Goal: Task Accomplishment & Management: Use online tool/utility

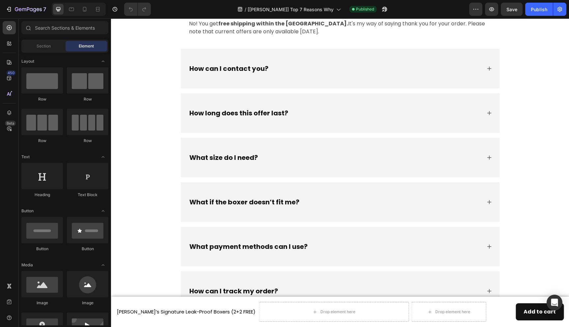
scroll to position [3073, 0]
click at [304, 115] on div "How long does this offer last?" at bounding box center [334, 113] width 293 height 10
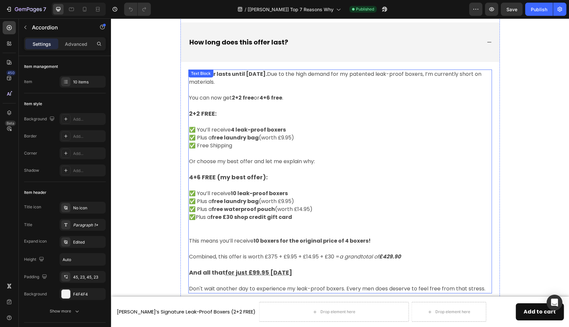
scroll to position [3112, 0]
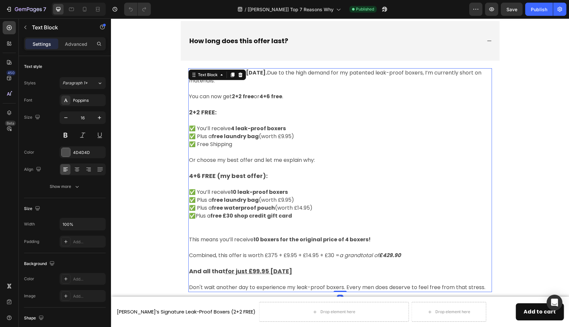
click at [255, 271] on u "for just £99.95 [DATE]" at bounding box center [258, 271] width 67 height 8
click at [255, 269] on u "for just £99.95 [DATE]" at bounding box center [258, 271] width 67 height 8
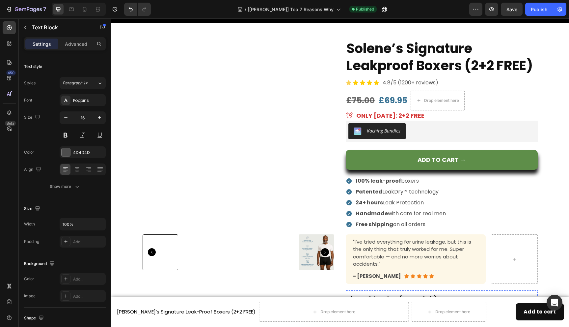
scroll to position [2260, 0]
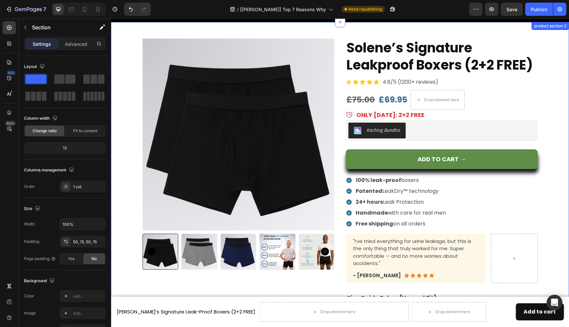
click at [555, 39] on div "Product Images Solene’s Signature Leakproof Boxers (2+2 FREE) Product Title Ico…" at bounding box center [340, 273] width 448 height 468
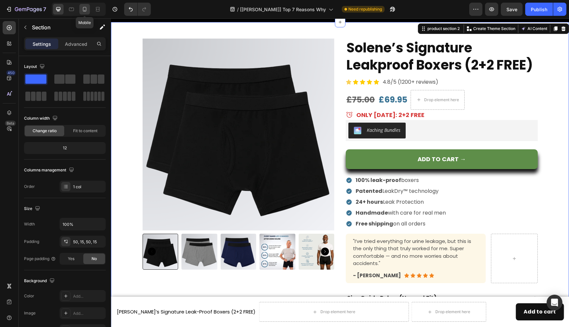
click at [86, 8] on icon at bounding box center [85, 9] width 4 height 5
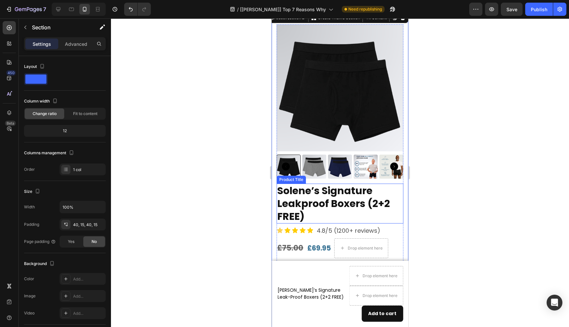
scroll to position [2261, 0]
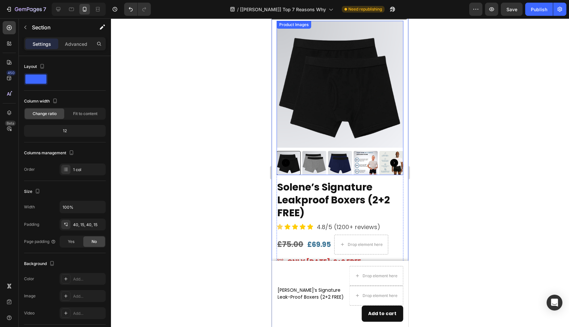
click at [321, 164] on img at bounding box center [314, 163] width 24 height 24
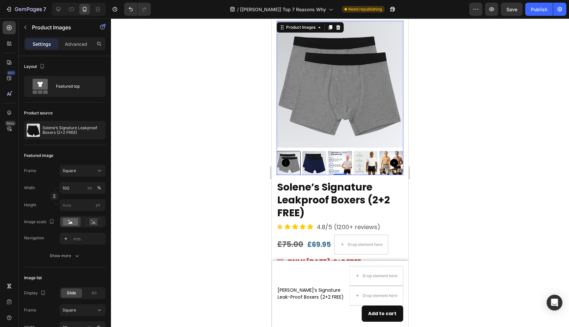
click at [286, 162] on icon "Carousel Back Arrow" at bounding box center [286, 163] width 8 height 8
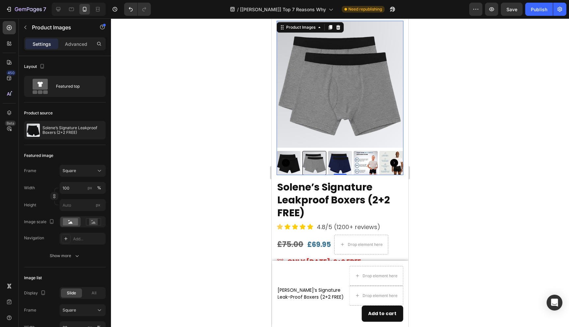
click at [296, 165] on img at bounding box center [289, 163] width 24 height 24
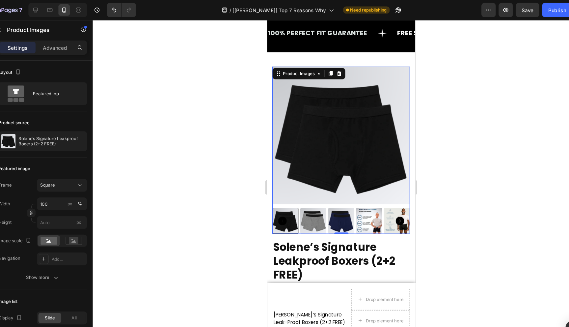
scroll to position [2105, 0]
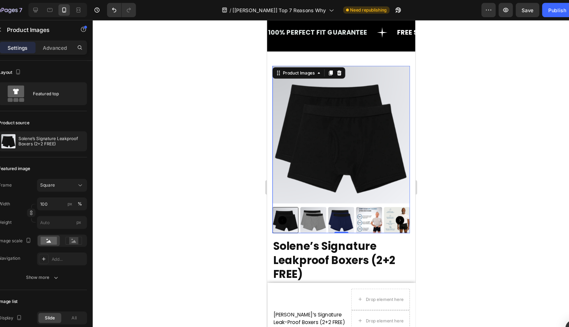
click at [363, 203] on img at bounding box center [361, 204] width 24 height 24
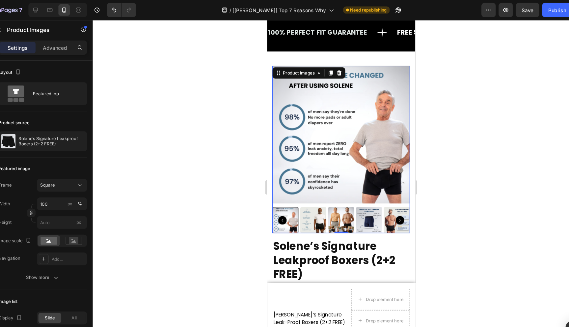
click at [339, 207] on img at bounding box center [335, 204] width 24 height 24
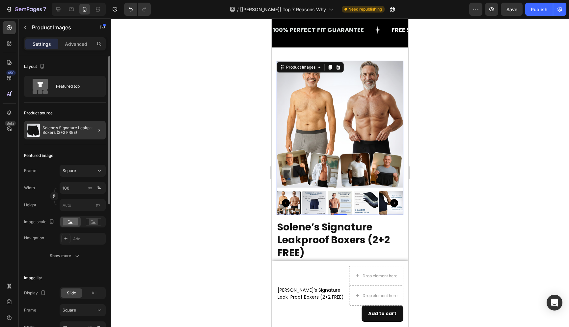
click at [90, 131] on div at bounding box center [96, 130] width 18 height 18
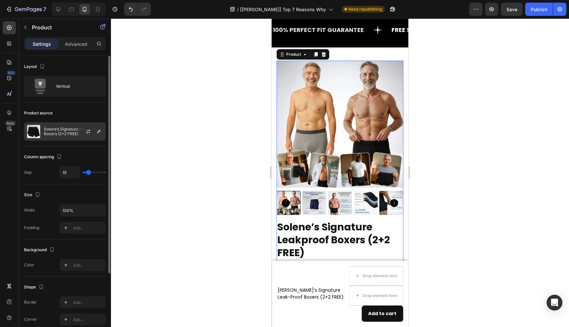
click at [66, 134] on p "Solene’s Signature Leakproof Boxers (2+2 FREE)" at bounding box center [73, 131] width 59 height 9
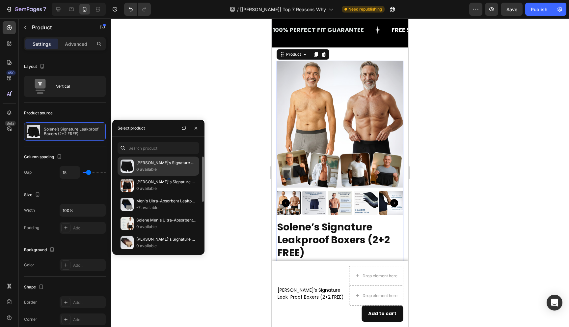
click at [165, 167] on p "0 available" at bounding box center [166, 169] width 60 height 7
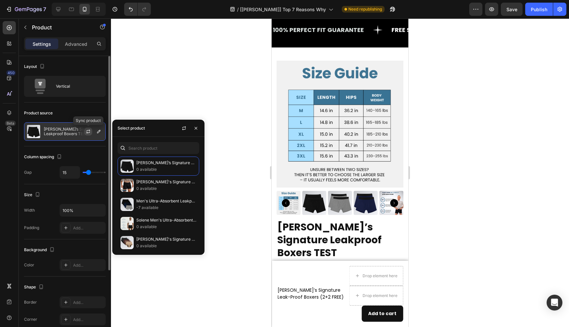
click at [90, 132] on icon "button" at bounding box center [88, 132] width 4 height 2
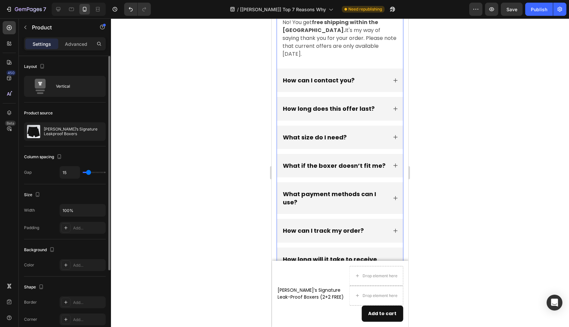
scroll to position [3190, 0]
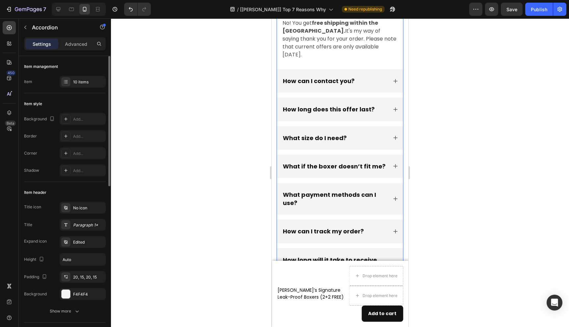
click at [310, 105] on p "How long does this offer last?" at bounding box center [329, 109] width 92 height 8
click at [329, 105] on p "How long does this offer last?" at bounding box center [329, 109] width 92 height 8
click at [383, 106] on div "How long does this offer last?" at bounding box center [335, 109] width 106 height 10
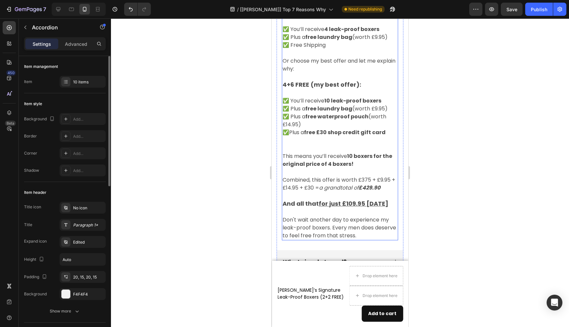
scroll to position [3305, 0]
click at [282, 164] on strong "10 boxers for the original price of 4 boxers!" at bounding box center [337, 158] width 110 height 15
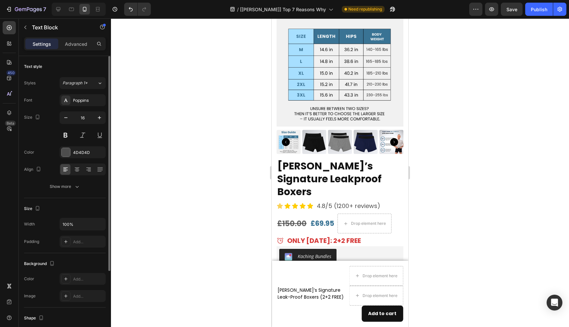
scroll to position [2123, 0]
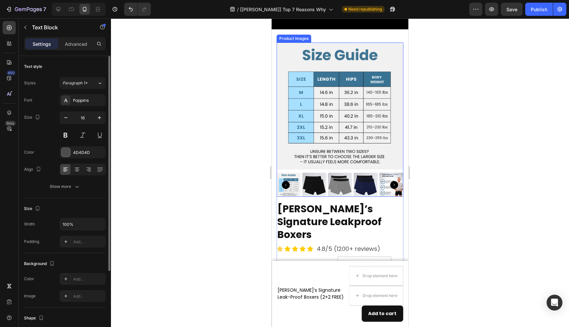
click at [363, 105] on img at bounding box center [340, 105] width 127 height 127
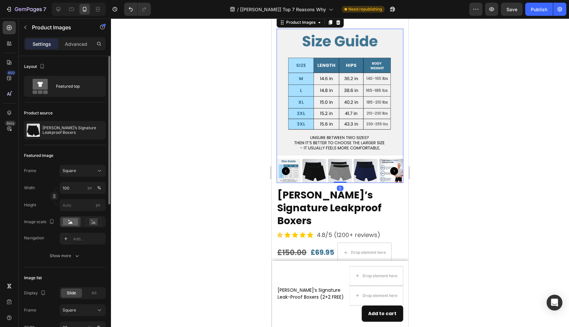
scroll to position [2148, 0]
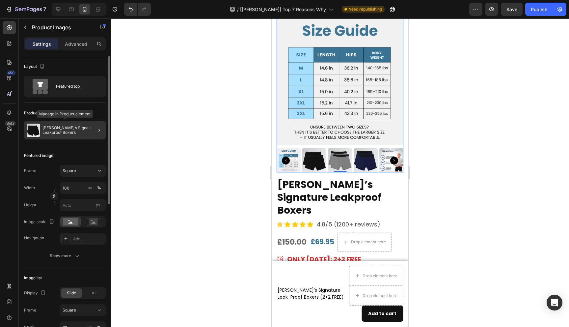
click at [80, 130] on p "[PERSON_NAME]’s Signature Leakproof Boxers" at bounding box center [72, 129] width 61 height 9
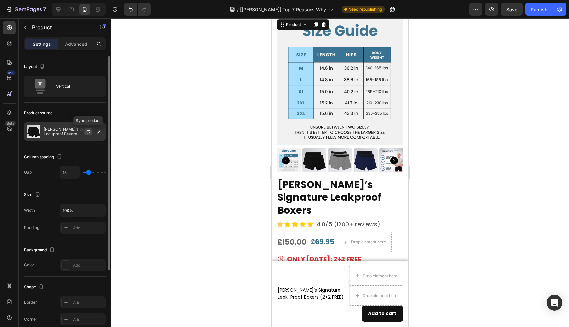
click at [89, 131] on icon "button" at bounding box center [88, 131] width 5 height 5
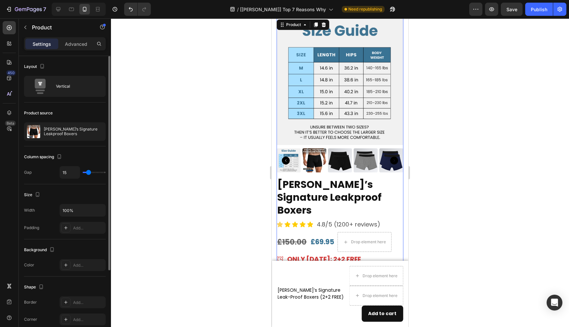
click at [62, 136] on div "[PERSON_NAME]’s Signature Leakproof Boxers" at bounding box center [65, 131] width 82 height 18
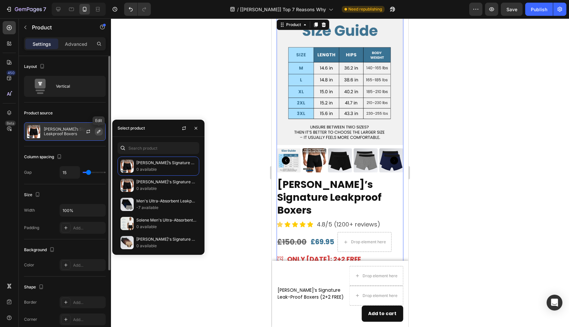
click at [99, 131] on icon "button" at bounding box center [98, 131] width 3 height 3
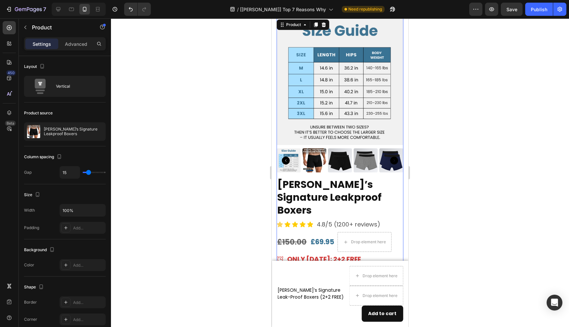
click at [164, 91] on div at bounding box center [340, 172] width 458 height 308
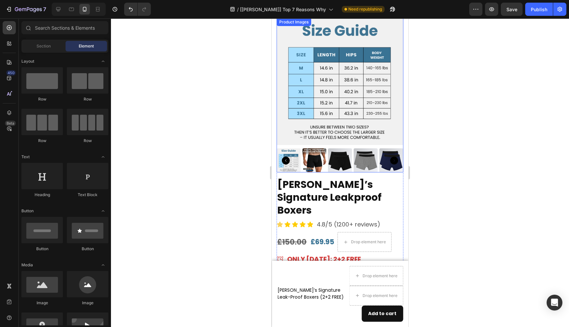
click at [308, 102] on img at bounding box center [340, 81] width 127 height 127
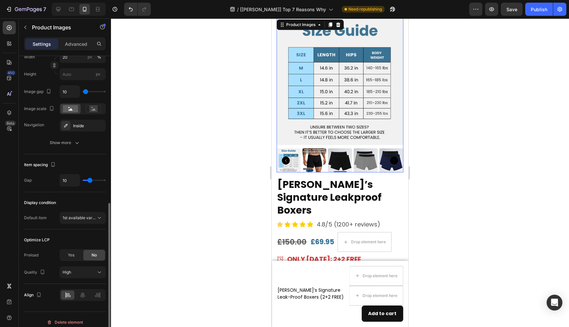
scroll to position [276, 0]
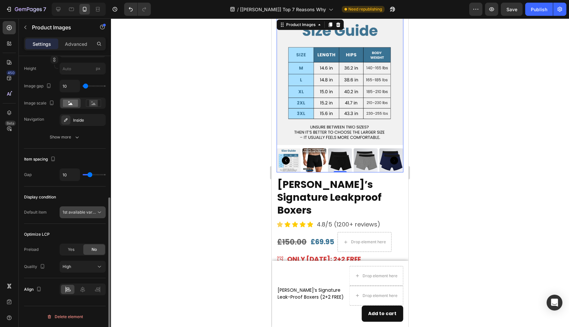
click at [81, 213] on span "1st available variant" at bounding box center [81, 211] width 37 height 5
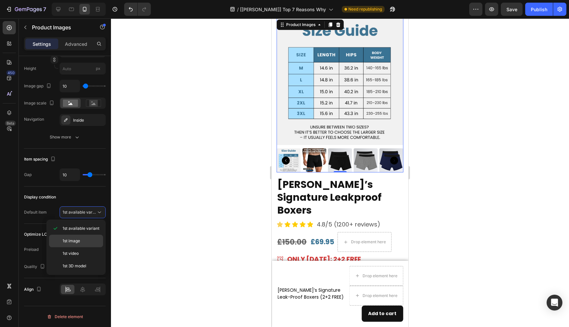
click at [88, 239] on p "1st image" at bounding box center [82, 241] width 38 height 6
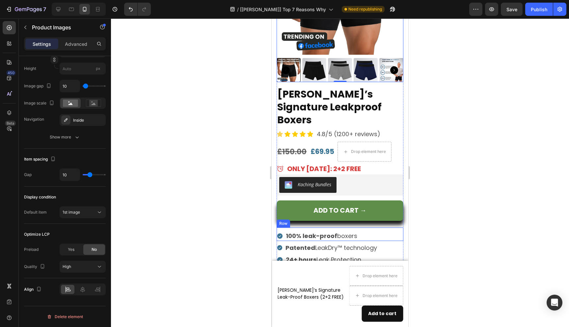
scroll to position [2238, 0]
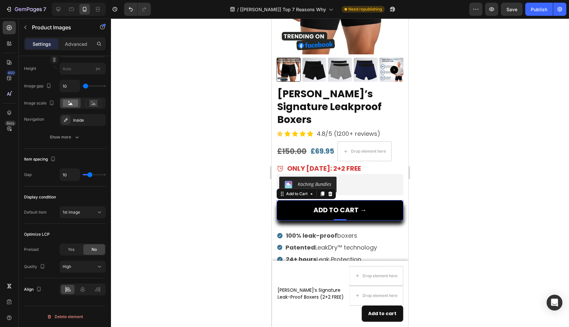
click at [387, 200] on button "Add to cart →" at bounding box center [340, 210] width 127 height 20
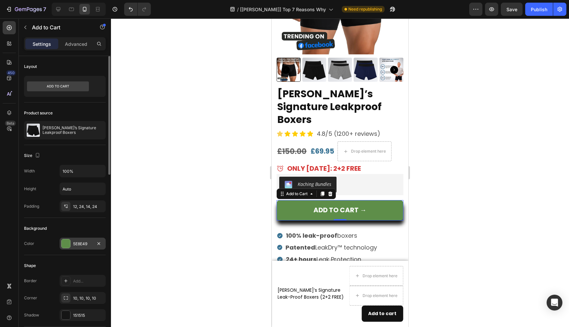
click at [68, 245] on div at bounding box center [66, 243] width 9 height 9
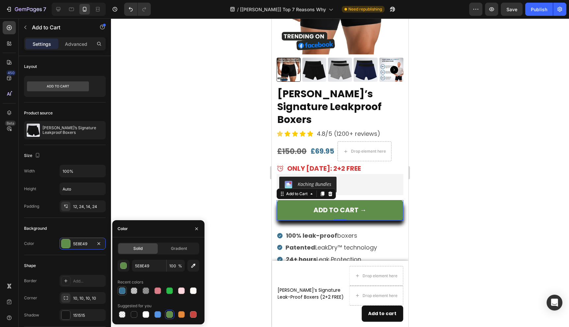
click at [121, 291] on div at bounding box center [122, 290] width 7 height 7
type input "397394"
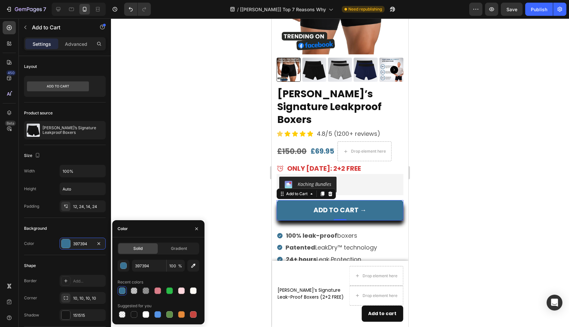
click at [442, 243] on div at bounding box center [340, 172] width 458 height 308
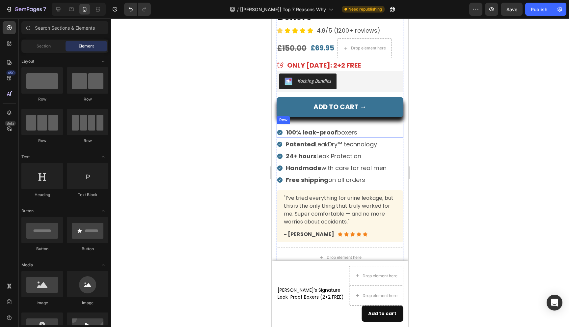
scroll to position [2313, 0]
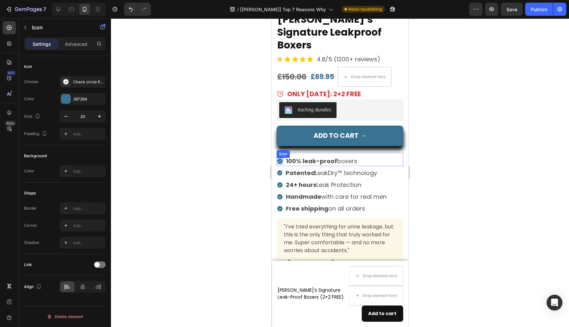
click at [281, 158] on icon at bounding box center [279, 160] width 5 height 5
click at [63, 96] on div at bounding box center [66, 98] width 9 height 9
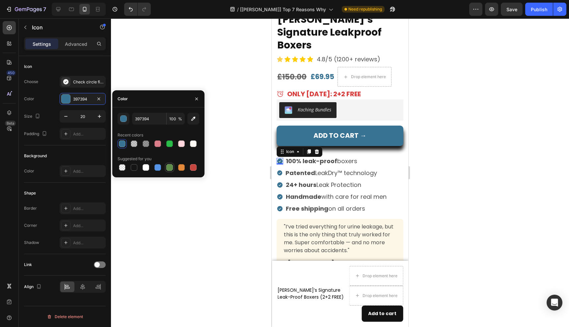
click at [171, 166] on div at bounding box center [169, 167] width 7 height 7
click at [170, 144] on div at bounding box center [169, 143] width 7 height 7
type input "2ABB48"
click at [281, 170] on icon at bounding box center [279, 172] width 5 height 5
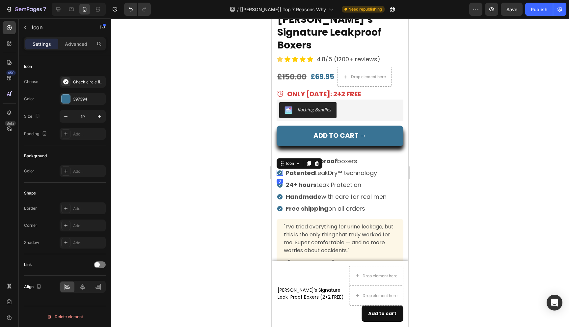
click at [254, 161] on div at bounding box center [340, 172] width 458 height 308
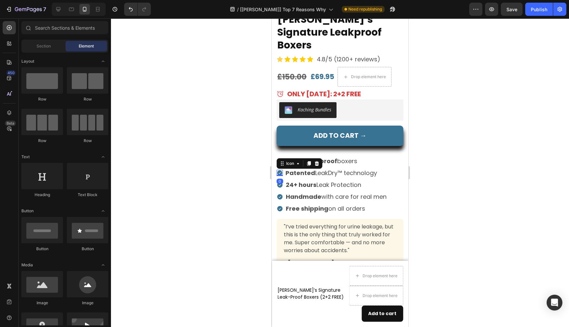
click at [280, 170] on icon at bounding box center [279, 172] width 5 height 5
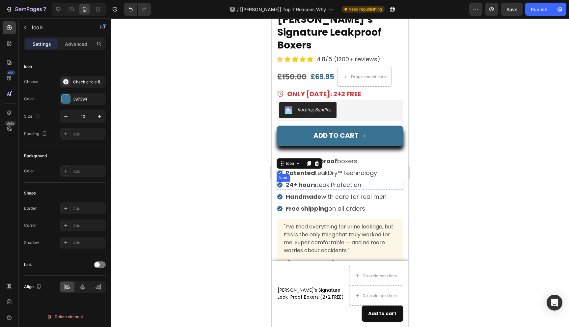
click at [281, 182] on icon at bounding box center [279, 184] width 5 height 5
click at [264, 168] on div at bounding box center [340, 172] width 458 height 308
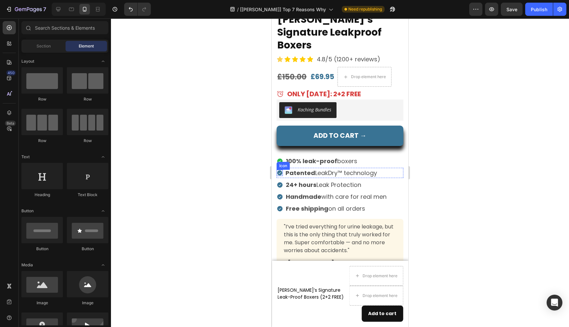
click at [280, 170] on icon at bounding box center [279, 172] width 5 height 5
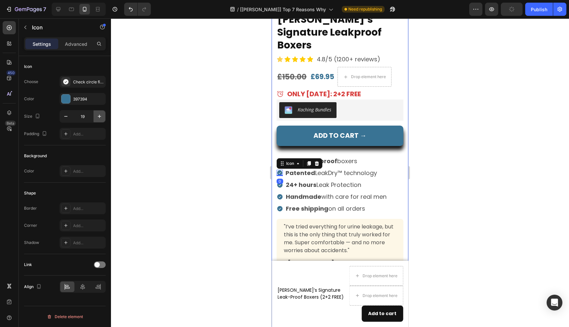
click at [99, 118] on icon "button" at bounding box center [99, 116] width 3 height 3
type input "20"
click at [68, 98] on div at bounding box center [66, 98] width 9 height 9
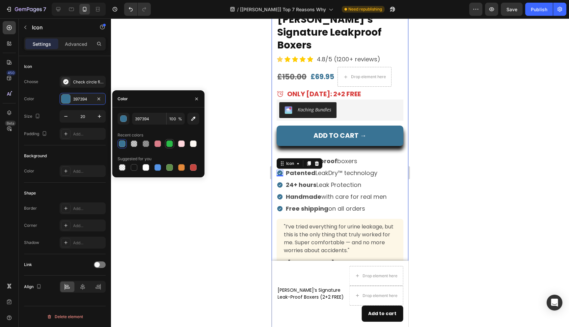
click at [170, 143] on div at bounding box center [169, 143] width 7 height 7
type input "2ABB48"
click at [280, 182] on icon at bounding box center [279, 184] width 5 height 5
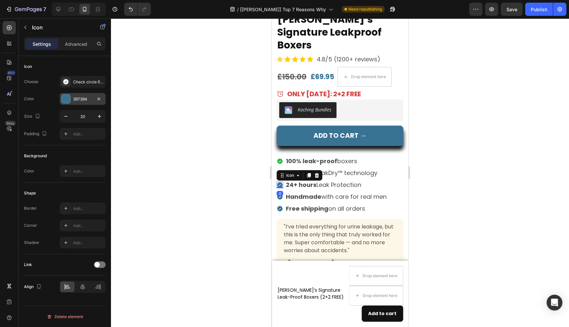
click at [69, 98] on div at bounding box center [66, 98] width 9 height 9
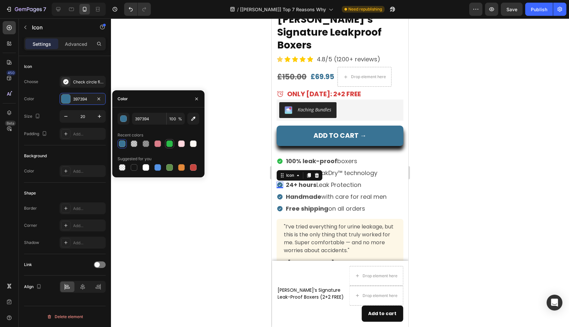
click at [169, 145] on div at bounding box center [169, 143] width 7 height 7
type input "2ABB48"
click at [280, 194] on icon at bounding box center [279, 196] width 5 height 5
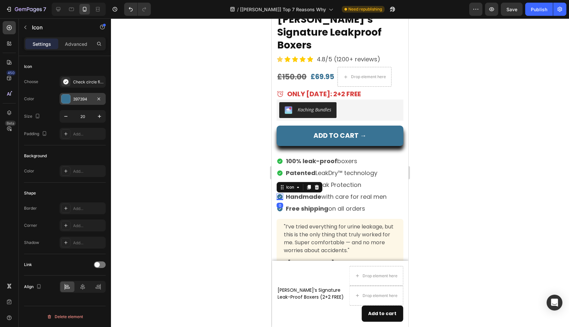
click at [64, 98] on div at bounding box center [66, 98] width 9 height 9
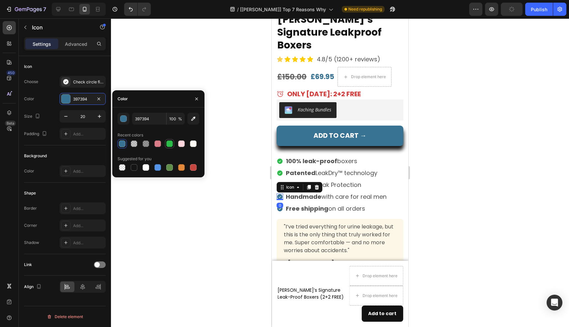
click at [171, 142] on div at bounding box center [169, 143] width 7 height 7
type input "2ABB48"
click at [278, 206] on icon at bounding box center [279, 208] width 5 height 5
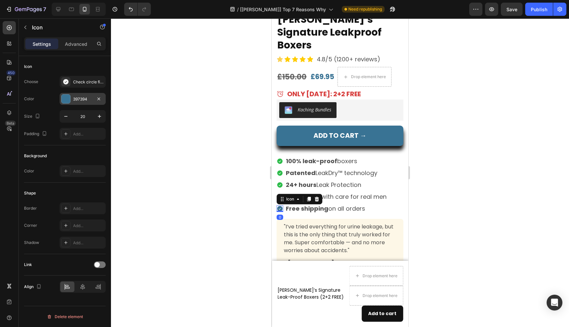
click at [80, 100] on div "397394" at bounding box center [82, 99] width 19 height 6
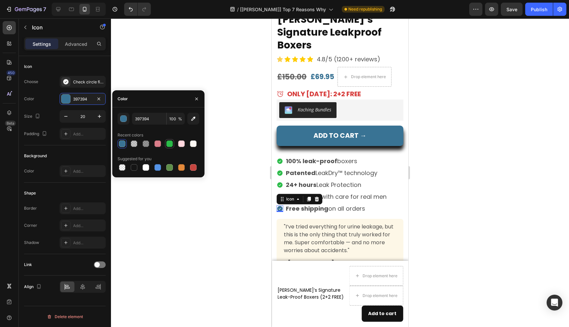
click at [170, 146] on div at bounding box center [169, 143] width 7 height 7
type input "2ABB48"
click at [240, 194] on div at bounding box center [340, 172] width 458 height 308
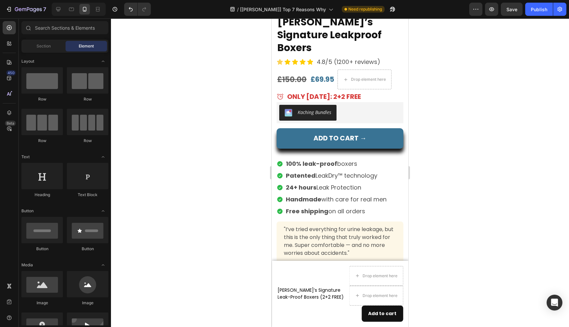
scroll to position [2309, 0]
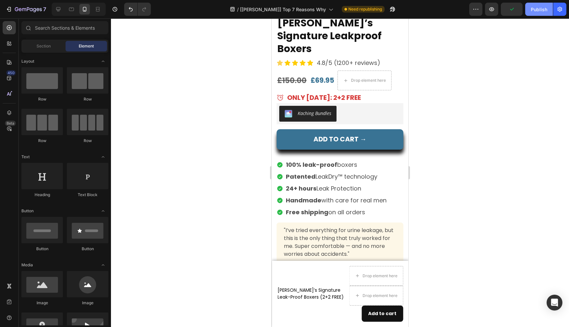
click at [541, 10] on div "Publish" at bounding box center [539, 9] width 16 height 7
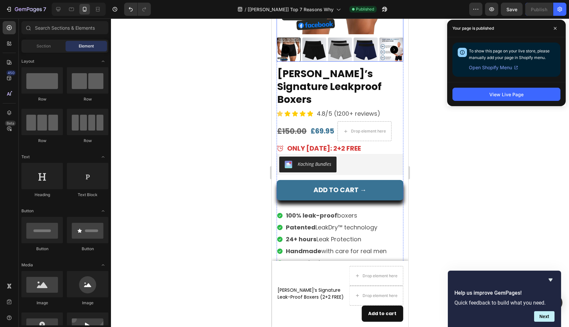
scroll to position [2271, 0]
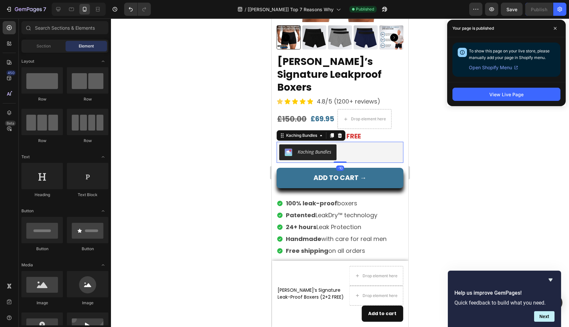
click at [324, 148] on div "Kaching Bundles" at bounding box center [315, 151] width 34 height 7
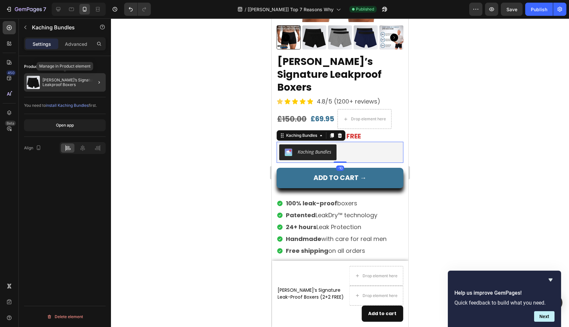
click at [83, 80] on p "[PERSON_NAME]’s Signature Leakproof Boxers" at bounding box center [72, 82] width 61 height 9
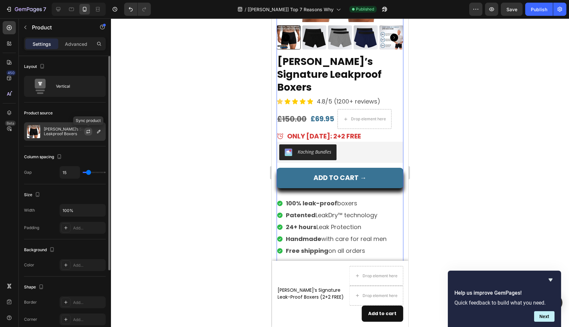
click at [88, 133] on icon "button" at bounding box center [88, 131] width 5 height 5
click at [100, 131] on icon "button" at bounding box center [98, 131] width 5 height 5
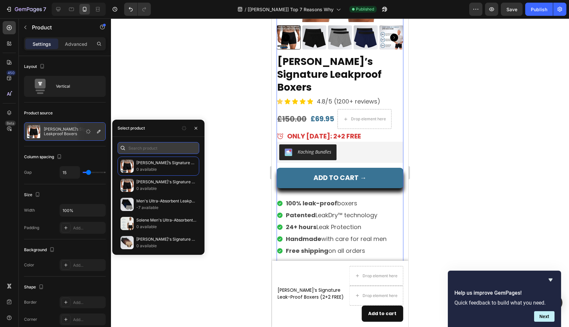
click at [144, 147] on input "text" at bounding box center [159, 148] width 82 height 12
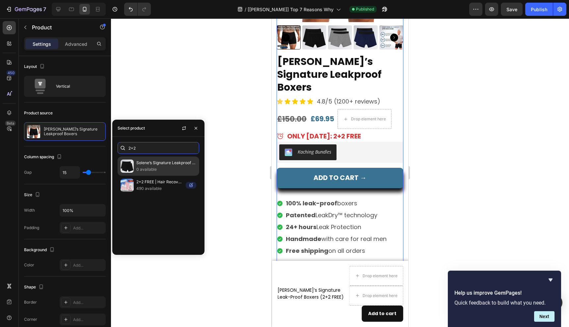
type input "2+2"
click at [163, 167] on p "0 available" at bounding box center [166, 169] width 60 height 7
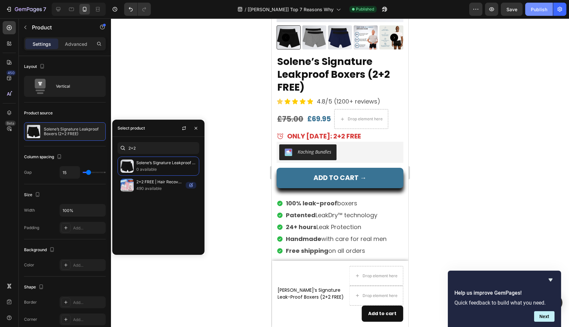
click at [539, 6] on div "Publish" at bounding box center [539, 9] width 16 height 7
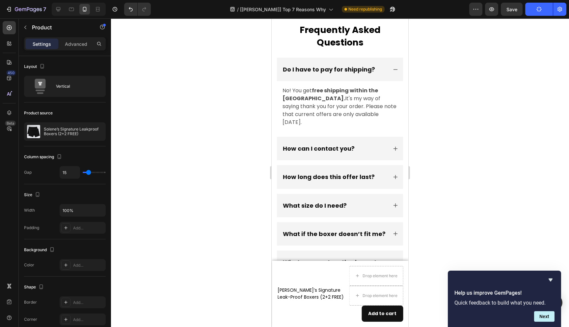
scroll to position [3164, 0]
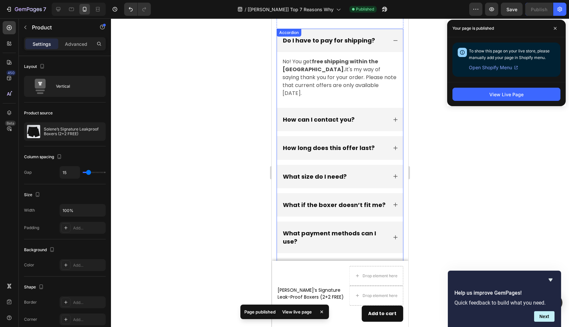
click at [345, 144] on p "How long does this offer last?" at bounding box center [329, 148] width 92 height 8
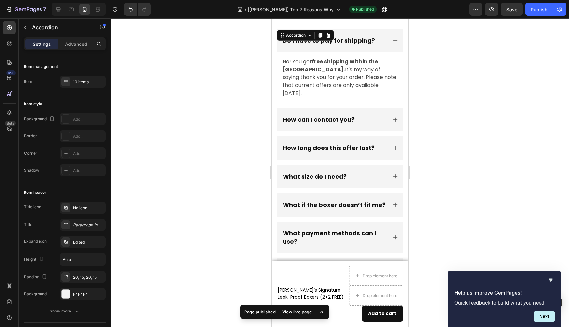
click at [385, 143] on div "How long does this offer last?" at bounding box center [335, 148] width 106 height 10
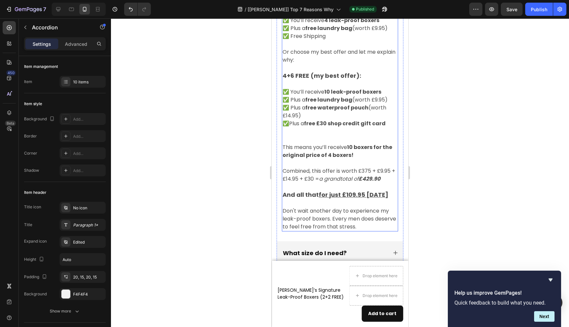
scroll to position [3329, 0]
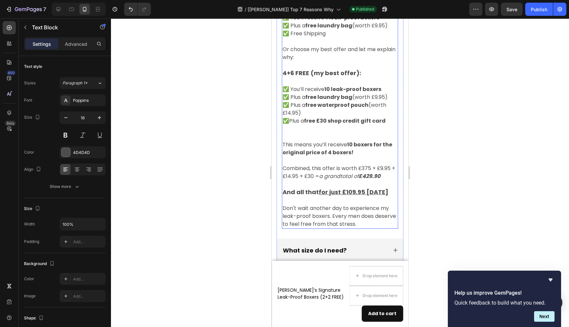
click at [351, 190] on u "for just £109.95 [DATE]" at bounding box center [353, 192] width 69 height 8
click at [352, 192] on u "for just £109.95 [DATE]" at bounding box center [353, 192] width 69 height 8
click at [353, 192] on u "for just £109.95 [DATE]" at bounding box center [353, 192] width 69 height 8
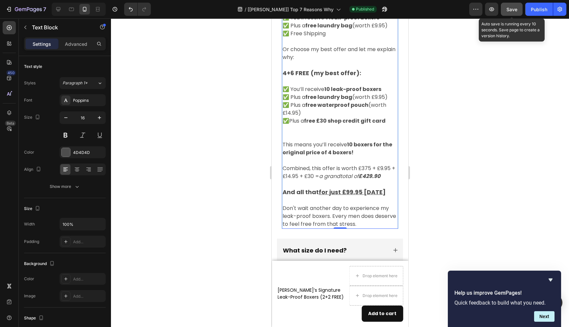
click at [514, 10] on span "Save" at bounding box center [511, 10] width 11 height 6
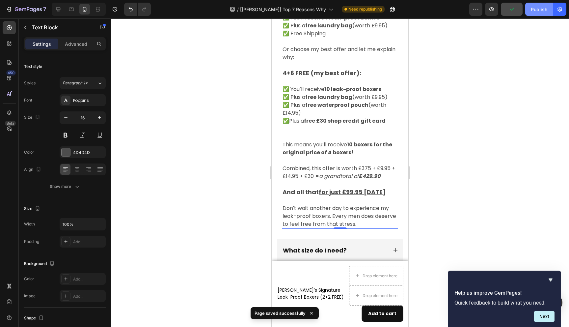
click at [540, 9] on div "Publish" at bounding box center [539, 9] width 16 height 7
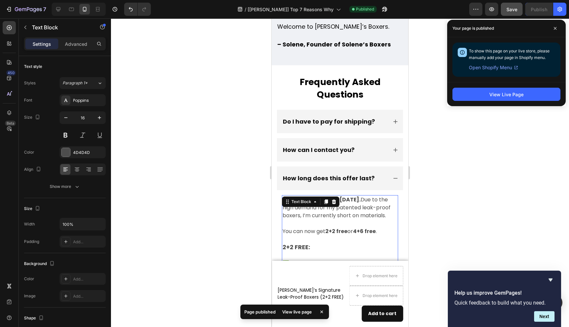
scroll to position [3079, 0]
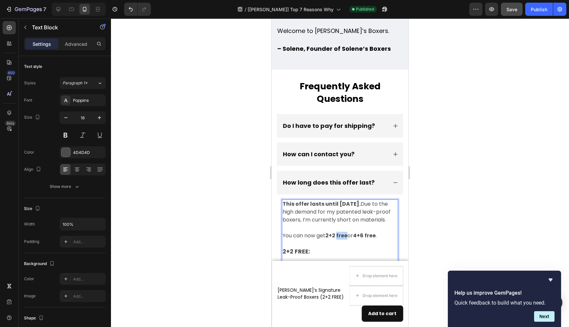
click at [342, 235] on strong "2+2 free" at bounding box center [336, 235] width 22 height 8
click at [371, 235] on strong "4+6 free" at bounding box center [365, 235] width 23 height 8
click at [536, 9] on div "Publish" at bounding box center [539, 9] width 16 height 7
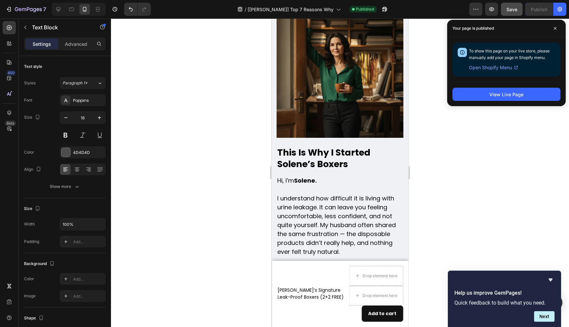
scroll to position [2656, 0]
